Goal: Connect with others: Connect with others

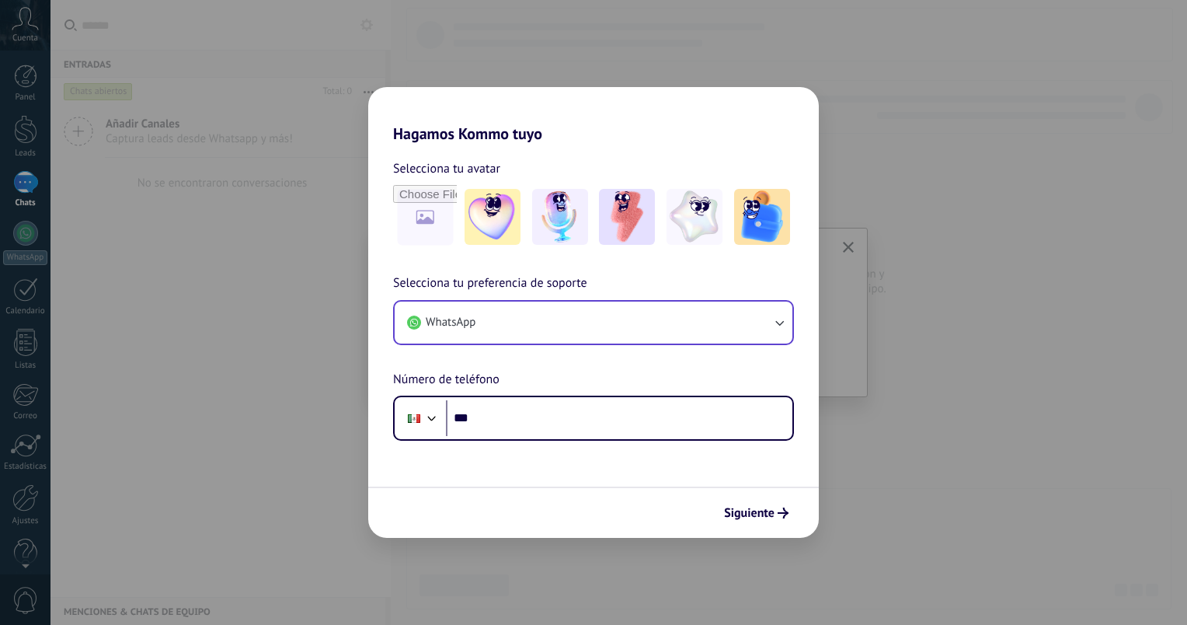
click at [568, 330] on div "WhatsApp" at bounding box center [593, 322] width 401 height 45
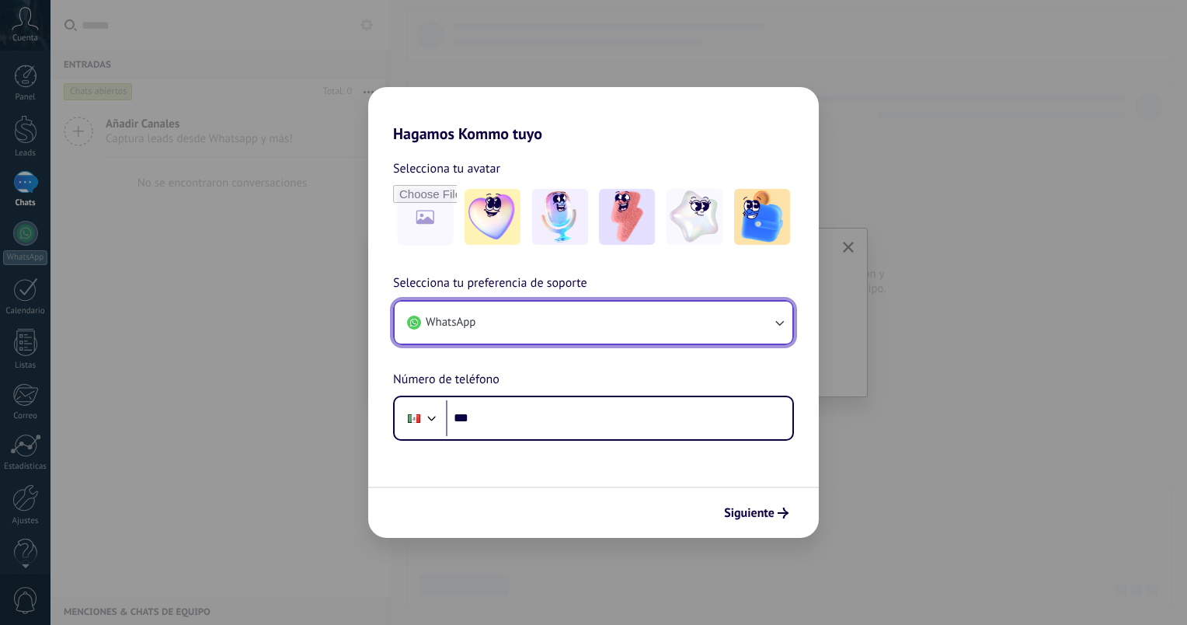
click at [570, 319] on button "WhatsApp" at bounding box center [594, 323] width 398 height 42
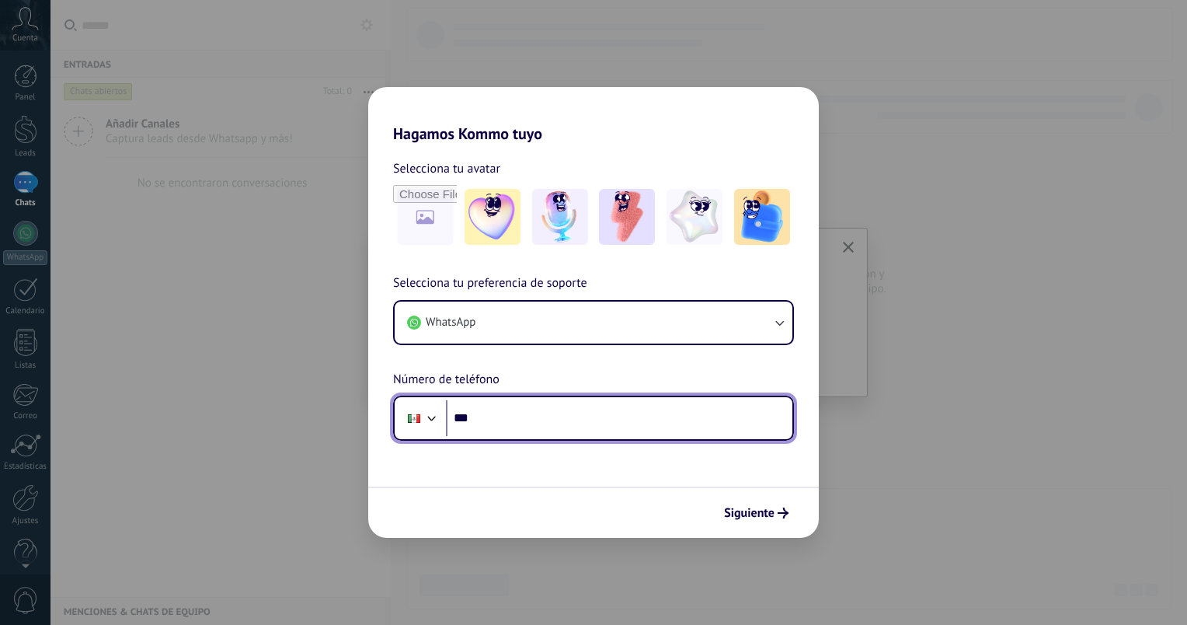
click at [497, 417] on input "***" at bounding box center [619, 418] width 347 height 36
click at [608, 424] on input "***" at bounding box center [619, 418] width 347 height 36
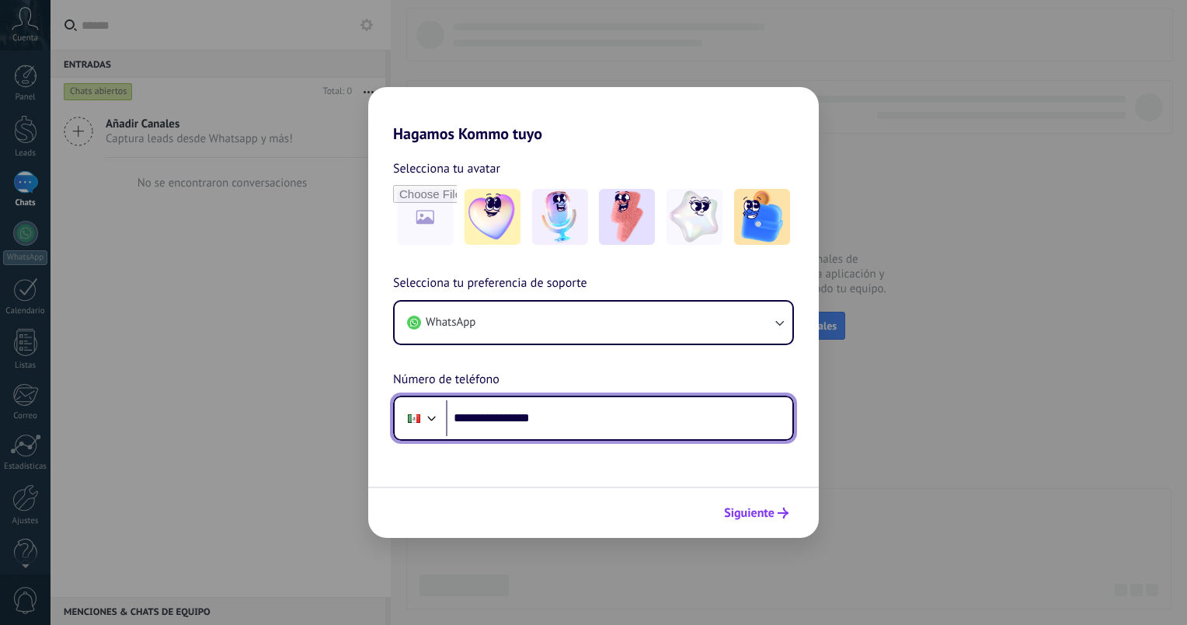
type input "**********"
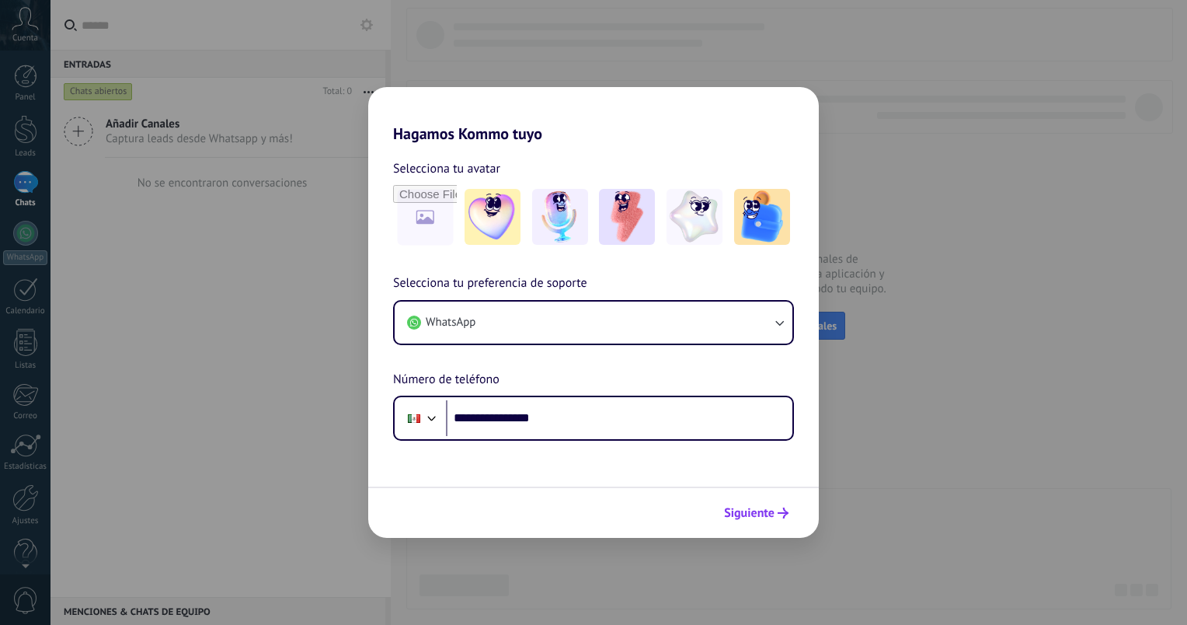
click at [771, 507] on span "Siguiente" at bounding box center [749, 512] width 51 height 11
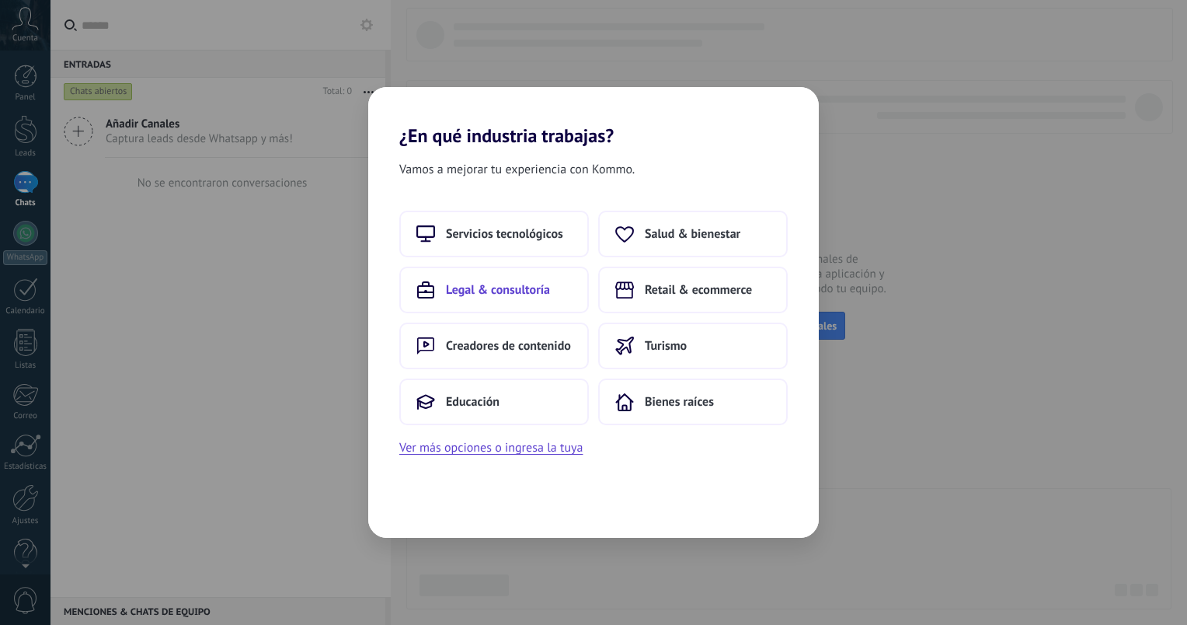
click at [488, 298] on button "Legal & consultoría" at bounding box center [494, 290] width 190 height 47
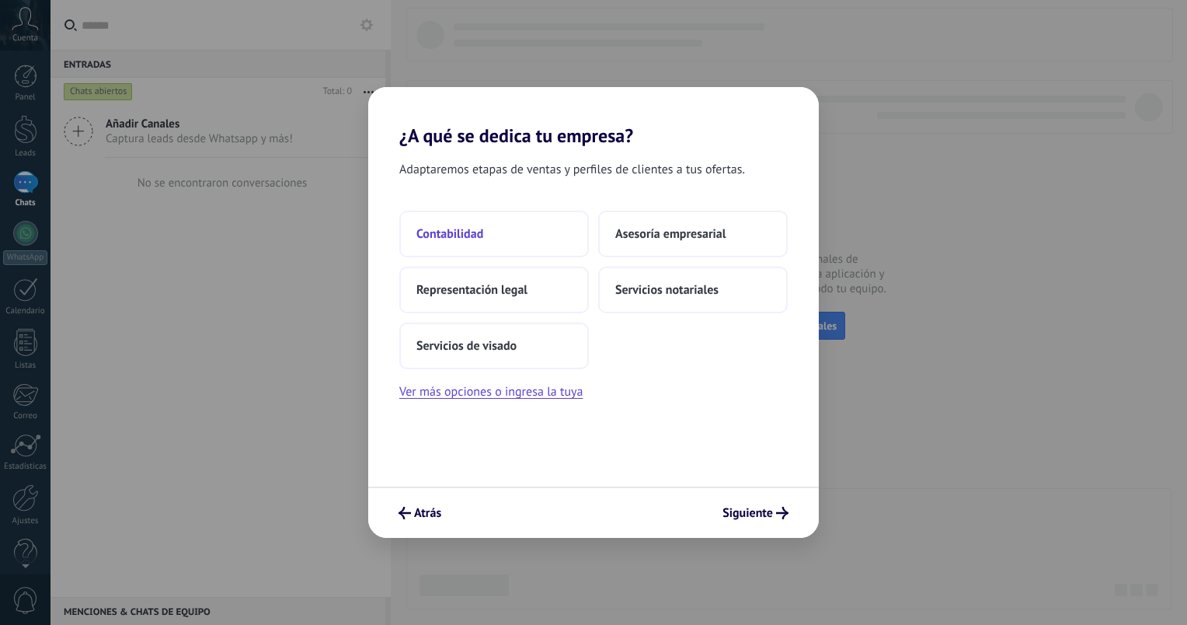
click at [424, 235] on span "Contabilidad" at bounding box center [450, 234] width 67 height 16
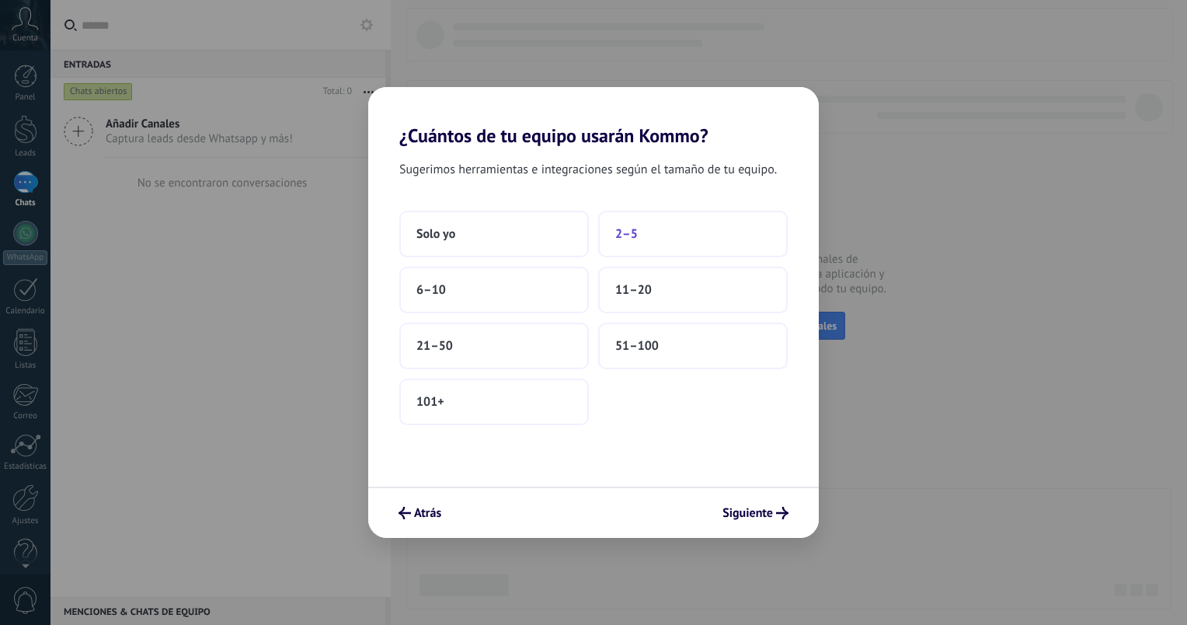
click at [651, 232] on button "2–5" at bounding box center [693, 234] width 190 height 47
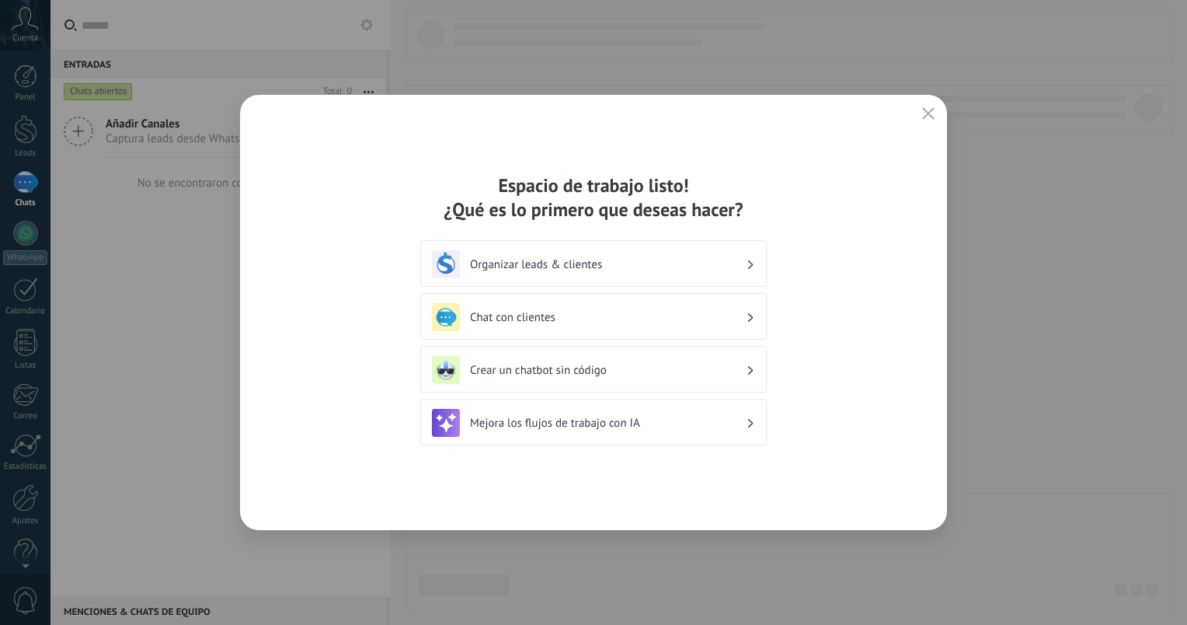
click at [647, 253] on div "Organizar leads & clientes" at bounding box center [593, 264] width 323 height 28
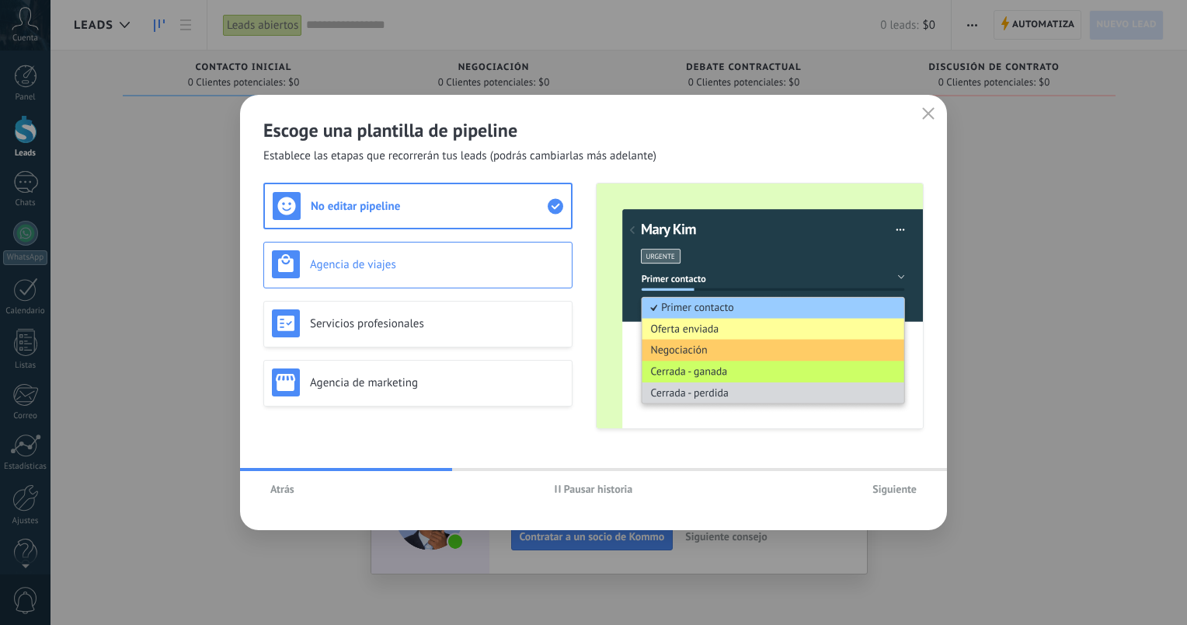
click at [414, 272] on div "Agencia de viajes" at bounding box center [418, 264] width 292 height 28
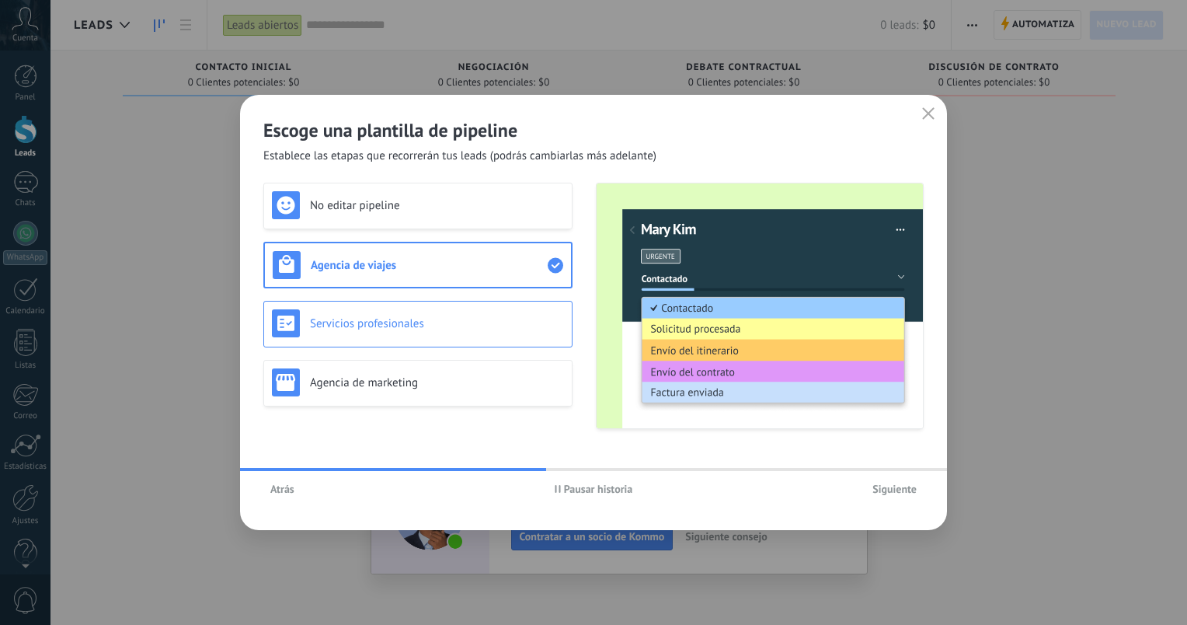
click at [398, 337] on div "Servicios profesionales" at bounding box center [417, 324] width 309 height 47
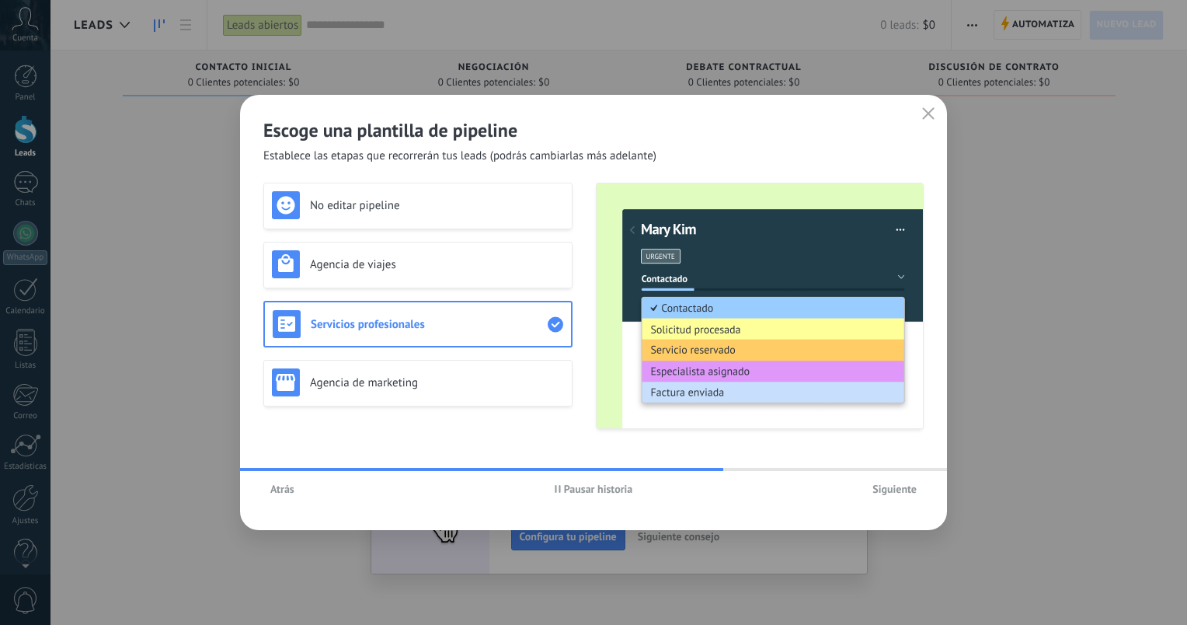
click at [915, 491] on span "Siguiente" at bounding box center [895, 488] width 44 height 11
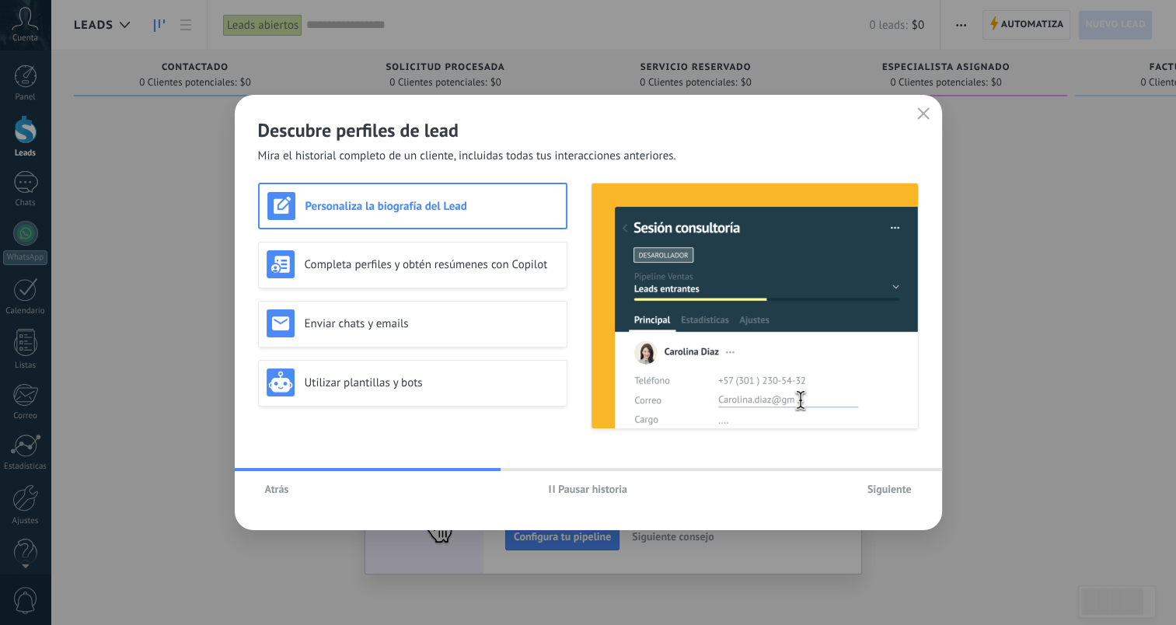
click at [901, 498] on button "Siguiente" at bounding box center [889, 488] width 58 height 23
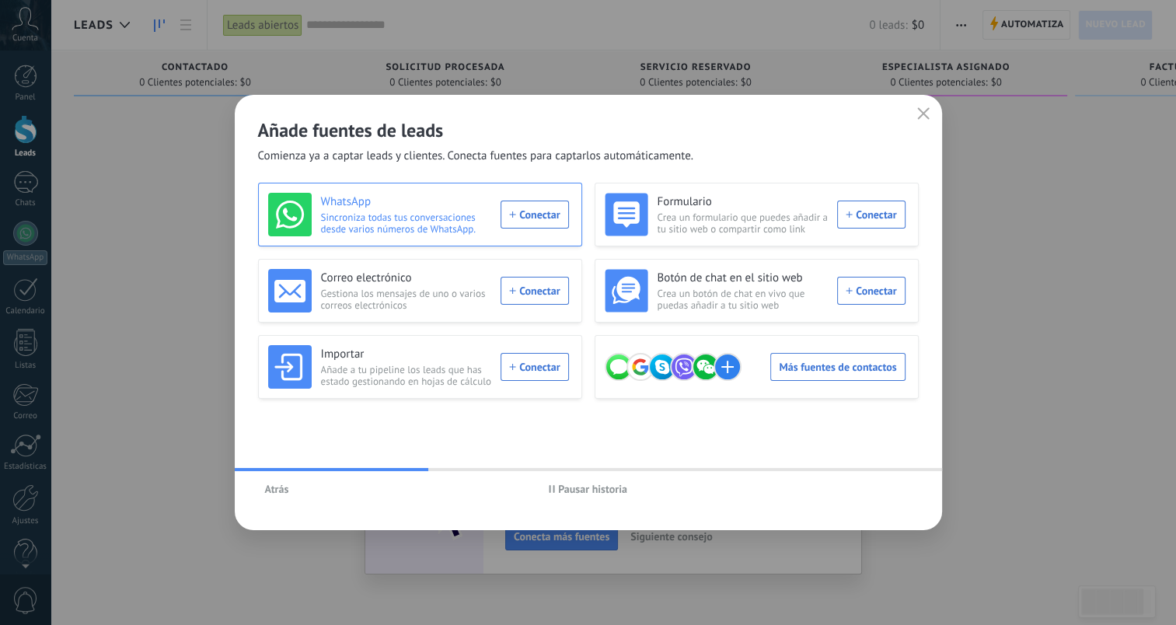
click at [504, 218] on div "WhatsApp Sincroniza todas tus conversaciones desde varios números de WhatsApp. …" at bounding box center [418, 215] width 301 height 44
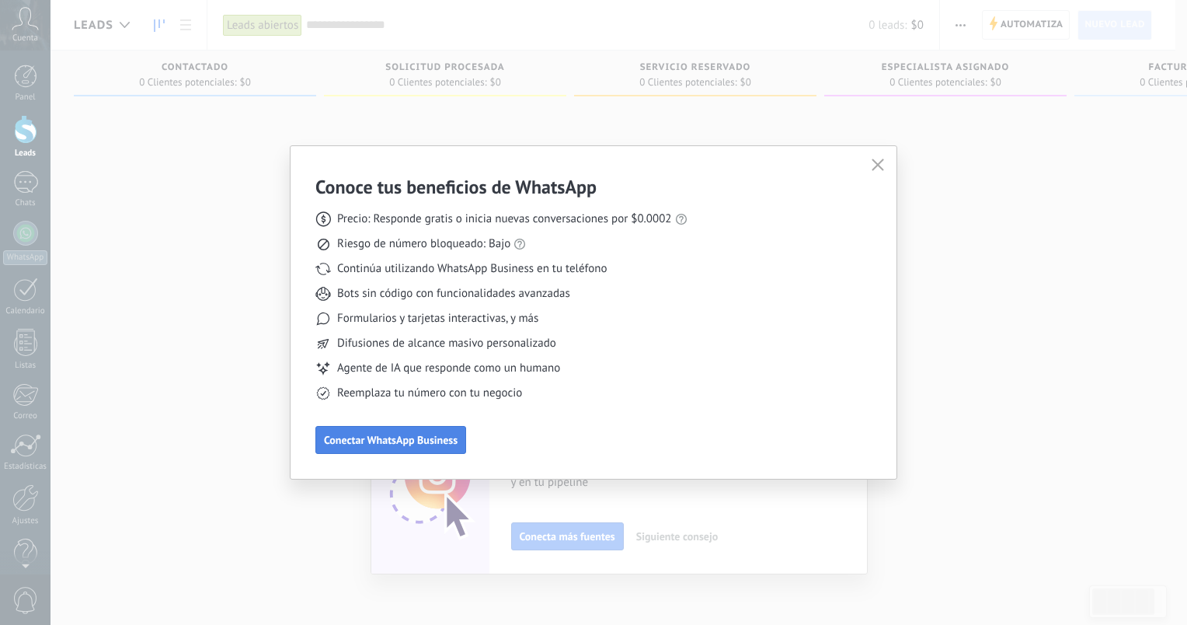
click at [451, 438] on span "Conectar WhatsApp Business" at bounding box center [391, 439] width 134 height 11
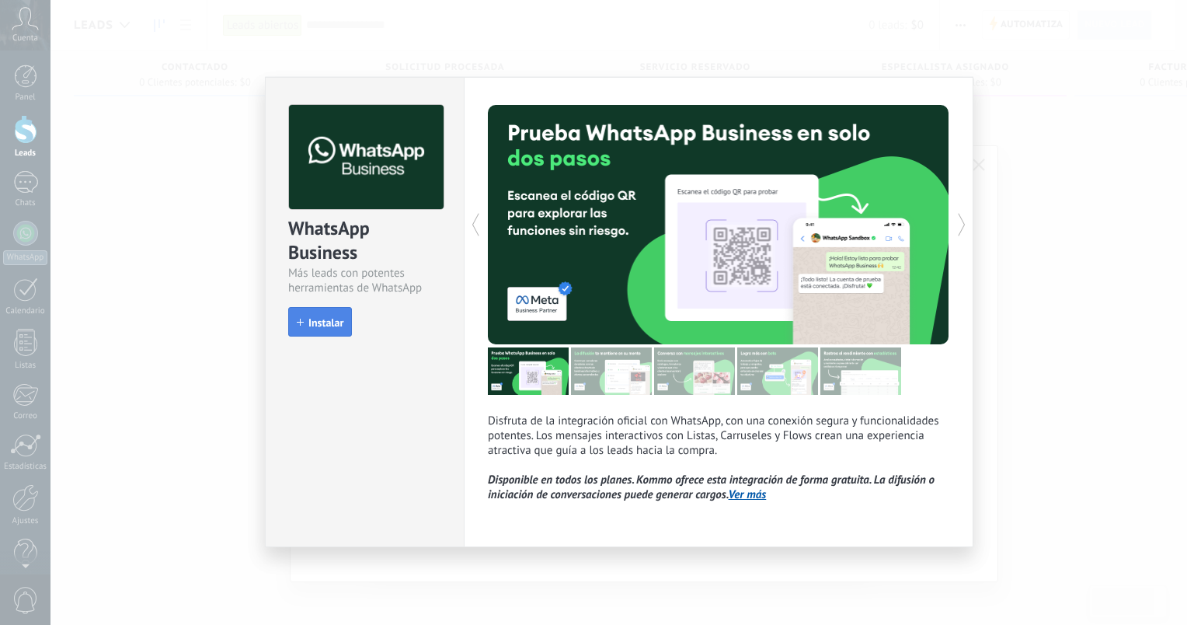
click at [315, 317] on span "Instalar" at bounding box center [325, 322] width 35 height 11
click at [315, 315] on div "install Instalar" at bounding box center [364, 322] width 153 height 30
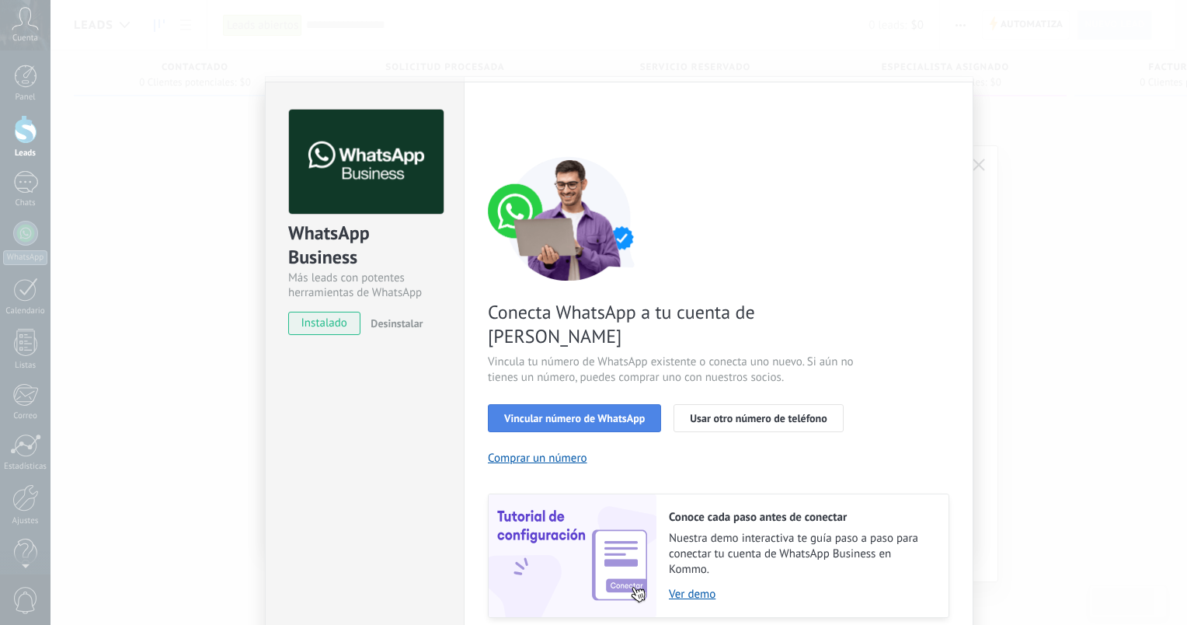
click at [594, 404] on button "Vincular número de WhatsApp" at bounding box center [574, 418] width 173 height 28
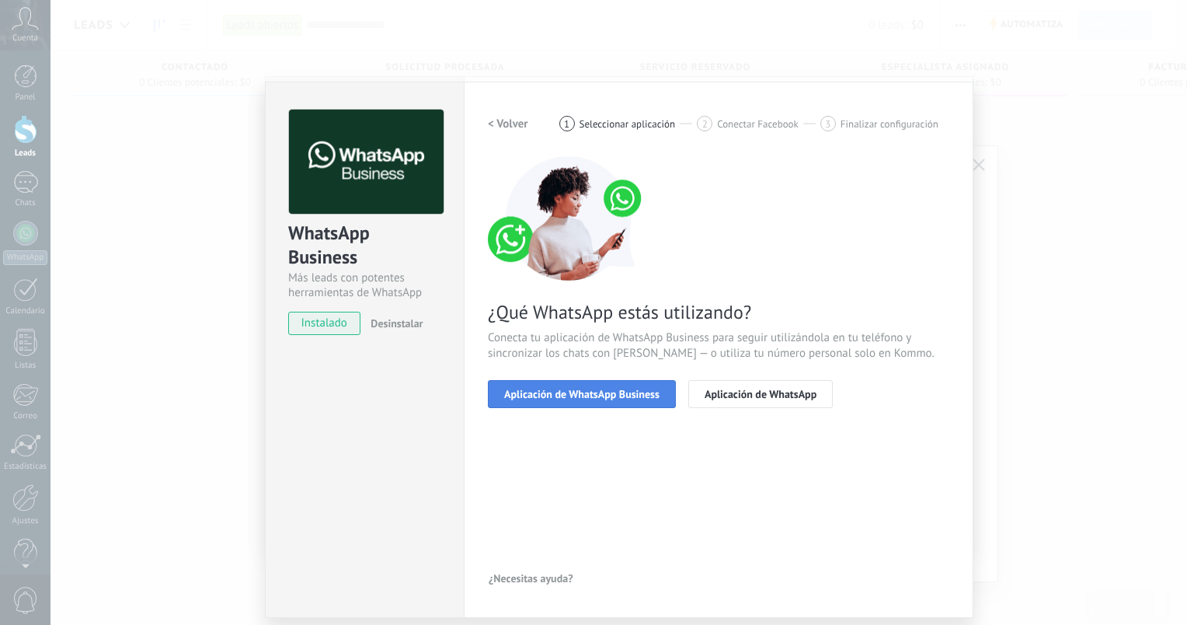
click at [592, 398] on span "Aplicación de WhatsApp Business" at bounding box center [581, 394] width 155 height 11
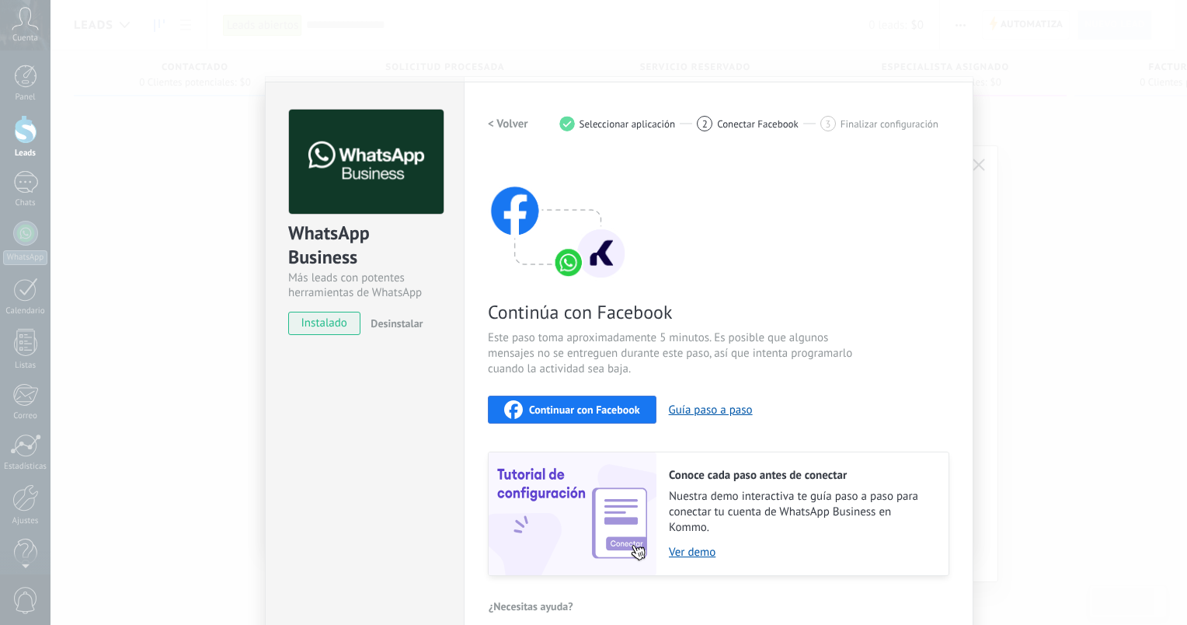
click at [597, 413] on span "Continuar con Facebook" at bounding box center [584, 409] width 111 height 11
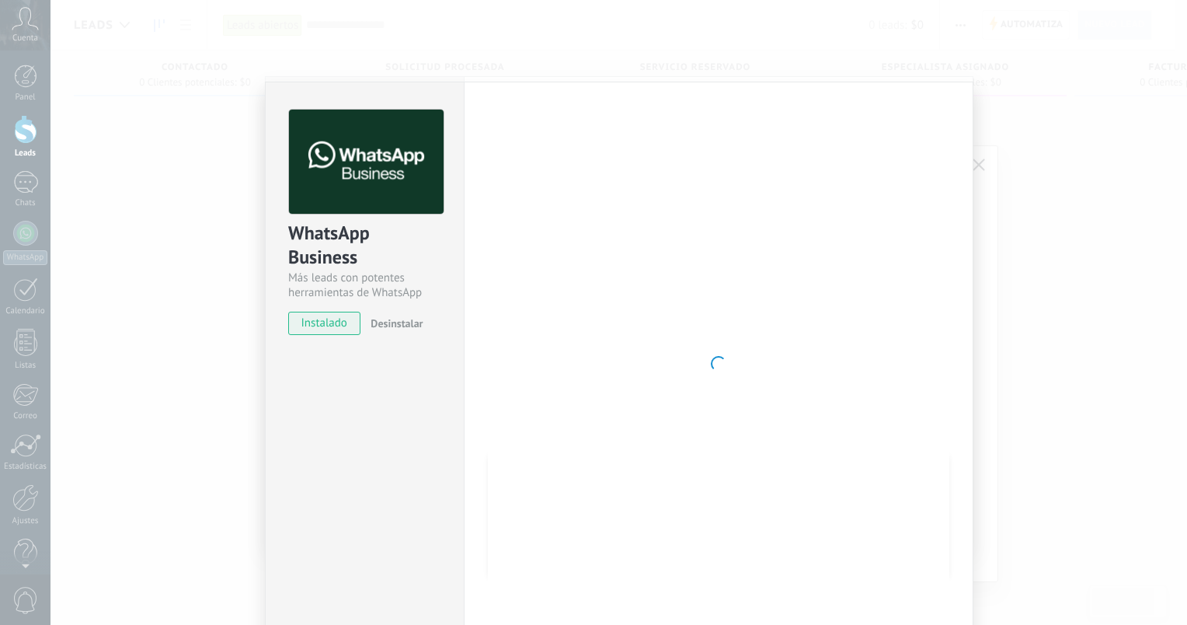
click at [844, 413] on div at bounding box center [719, 364] width 462 height 508
